Goal: Information Seeking & Learning: Learn about a topic

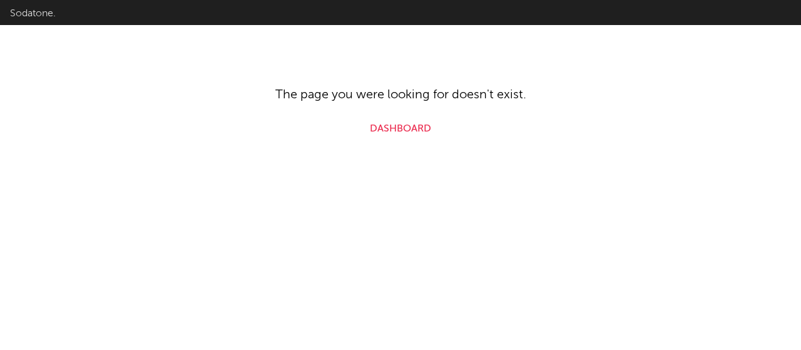
click at [389, 128] on link "Dashboard" at bounding box center [400, 128] width 61 height 15
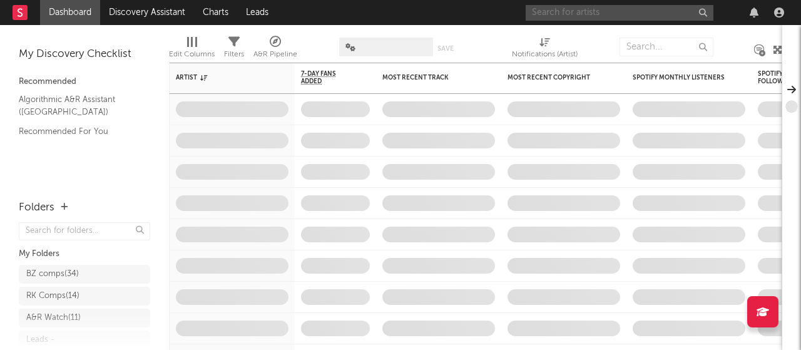
click at [633, 8] on input "text" at bounding box center [620, 13] width 188 height 16
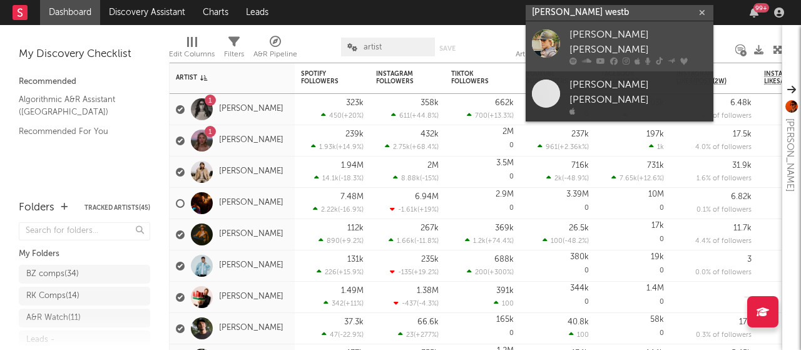
type input "[PERSON_NAME] westb"
click at [598, 39] on div "[PERSON_NAME] [PERSON_NAME]" at bounding box center [638, 43] width 138 height 30
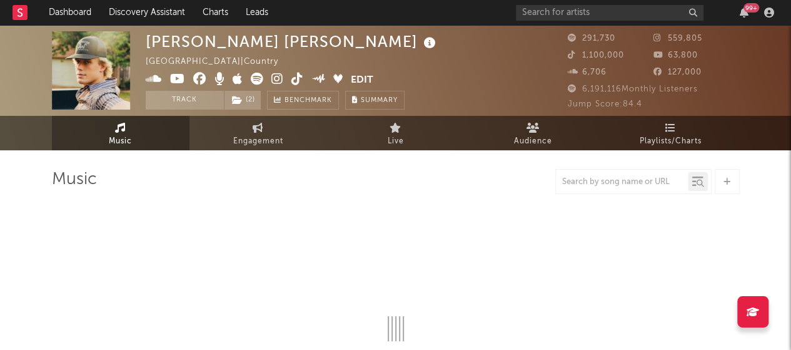
select select "6m"
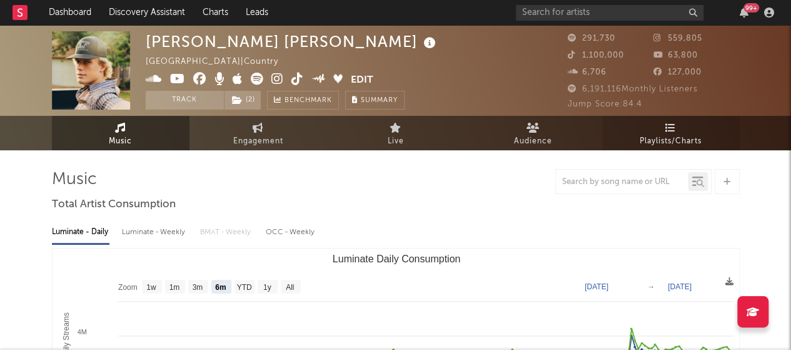
click at [683, 143] on span "Playlists/Charts" at bounding box center [671, 141] width 62 height 15
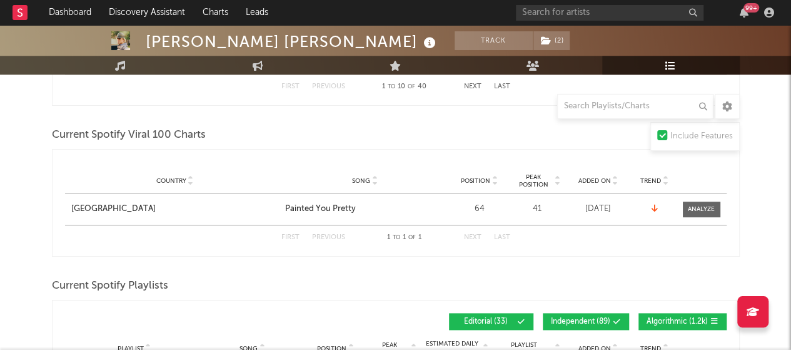
scroll to position [591, 0]
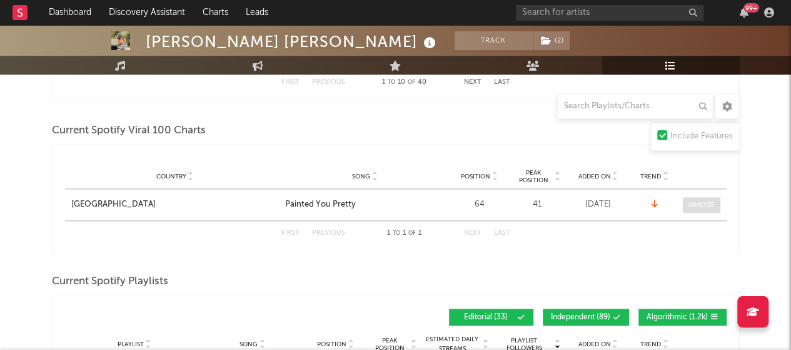
click at [696, 208] on span at bounding box center [702, 205] width 38 height 16
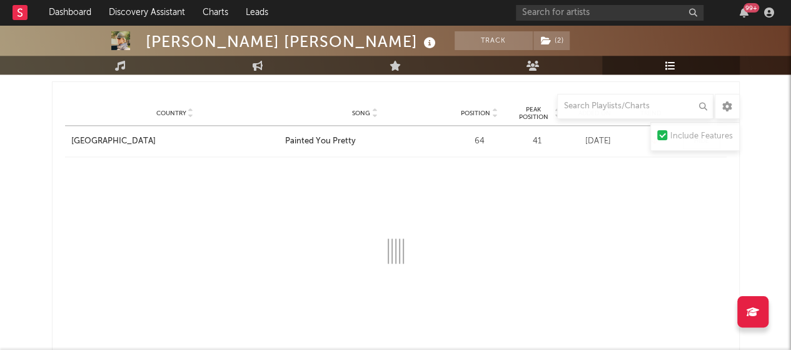
scroll to position [632, 0]
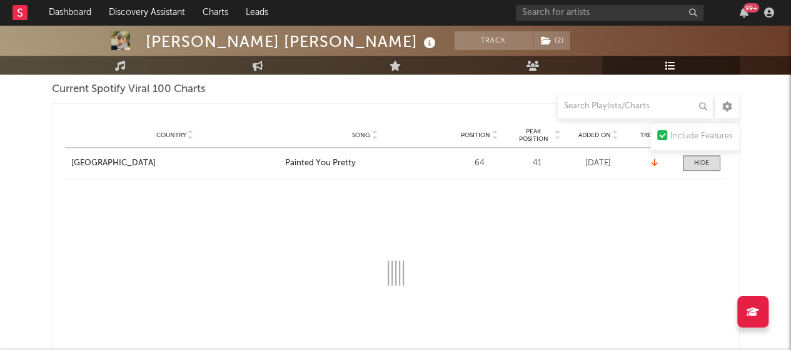
select select "1w"
